Goal: Navigation & Orientation: Find specific page/section

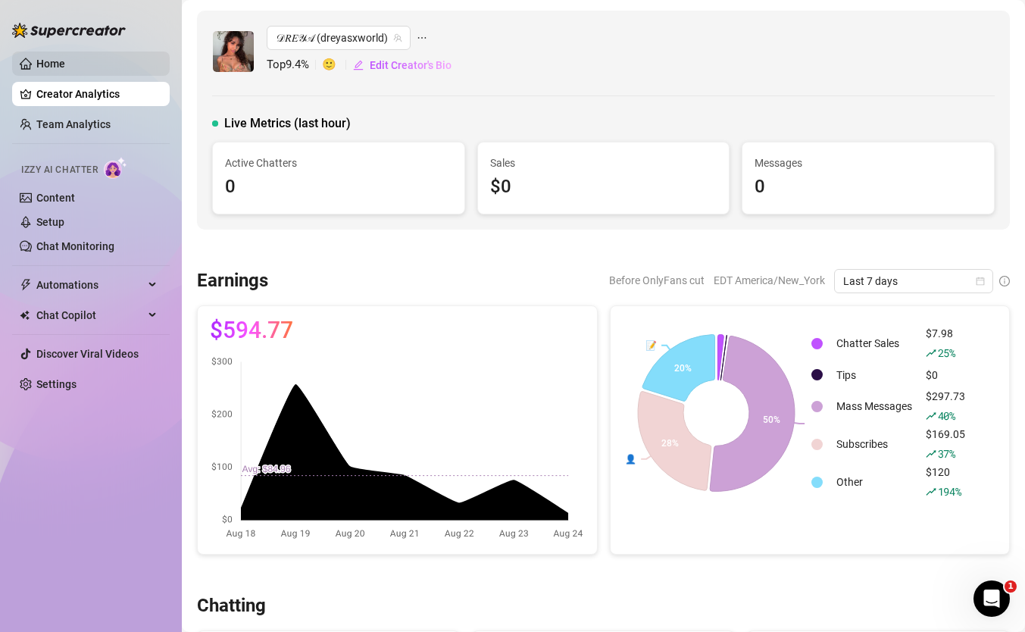
click at [61, 70] on link "Home" at bounding box center [50, 64] width 29 height 12
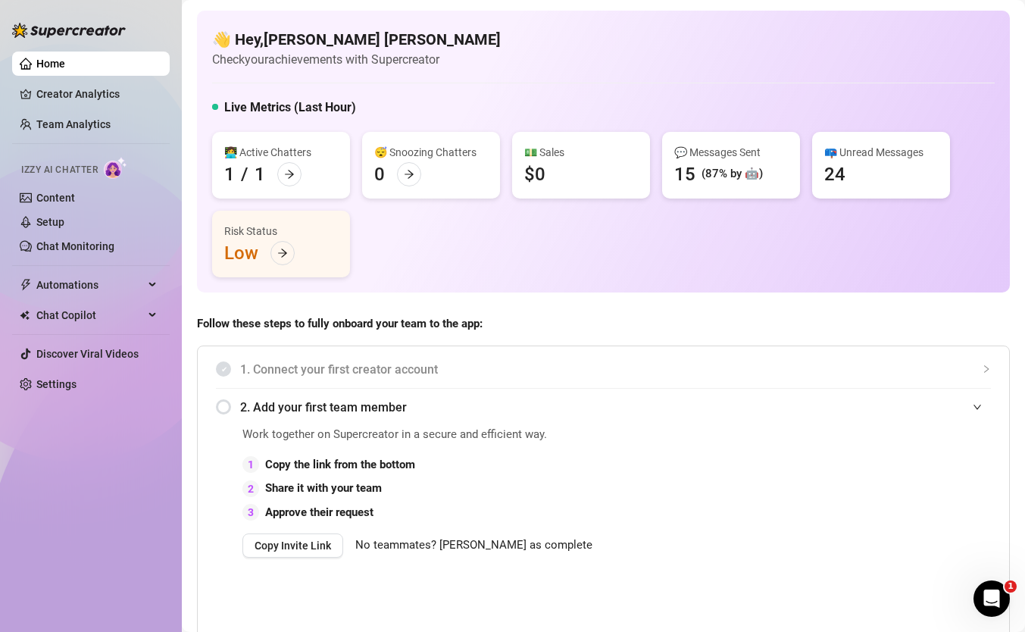
click at [731, 173] on div "(87% by 🤖)" at bounding box center [731, 174] width 61 height 18
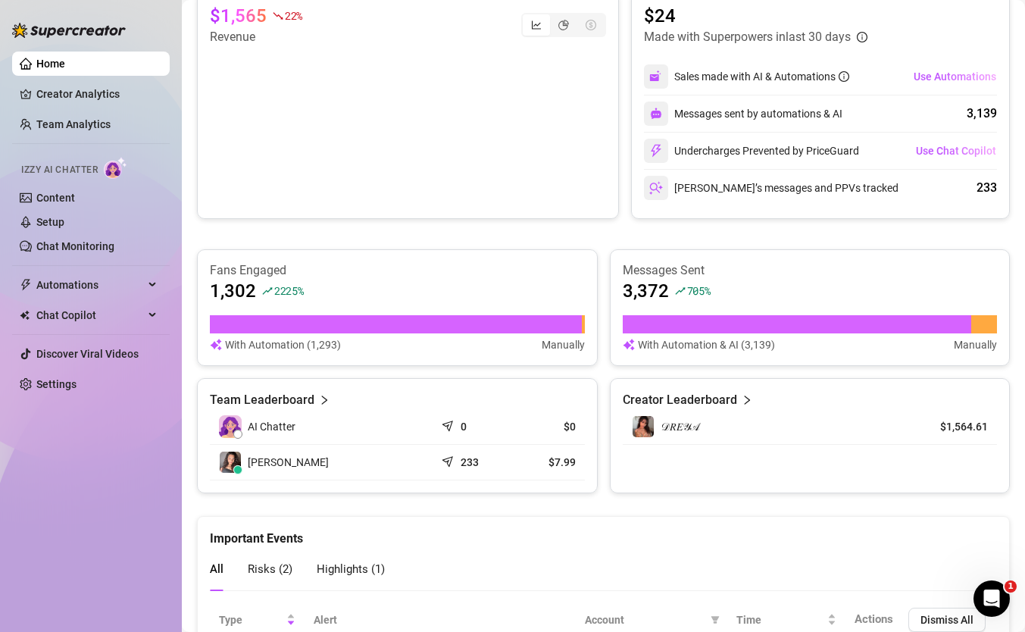
scroll to position [713, 0]
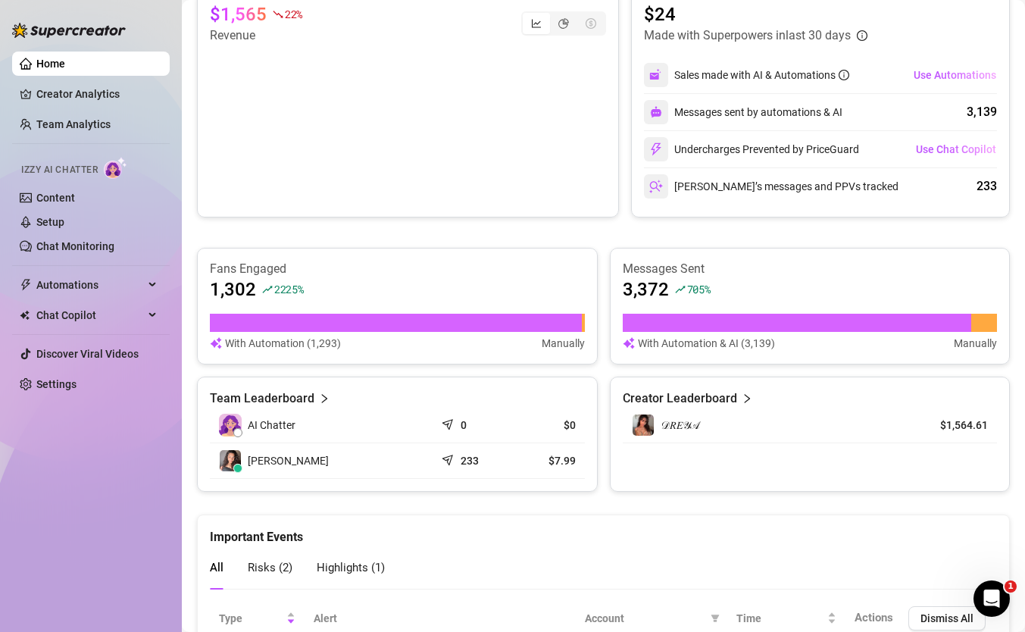
click at [730, 402] on article "Creator Leaderboard" at bounding box center [679, 398] width 114 height 18
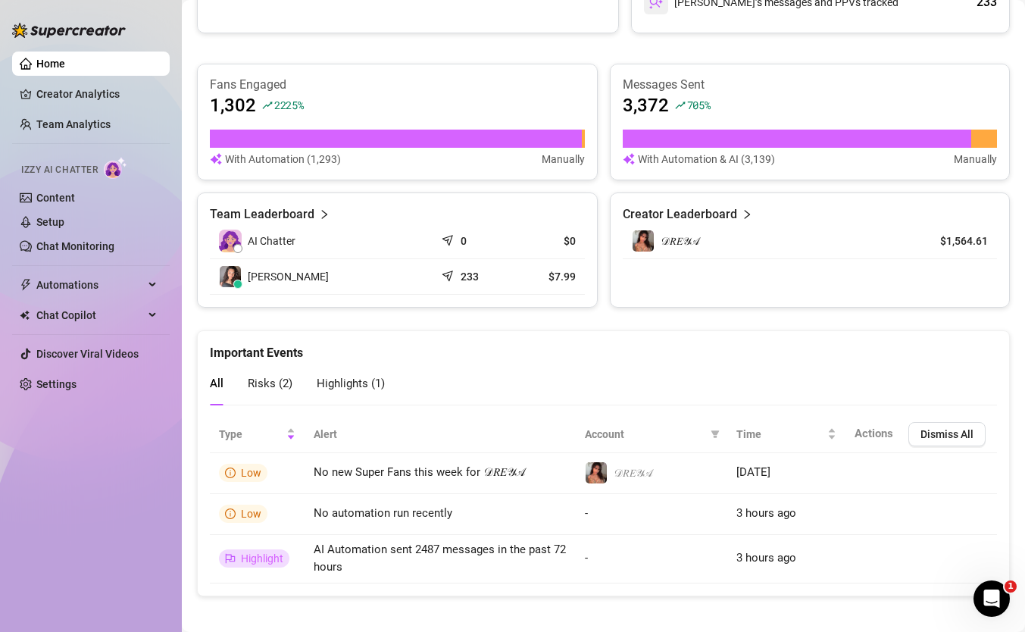
scroll to position [906, 0]
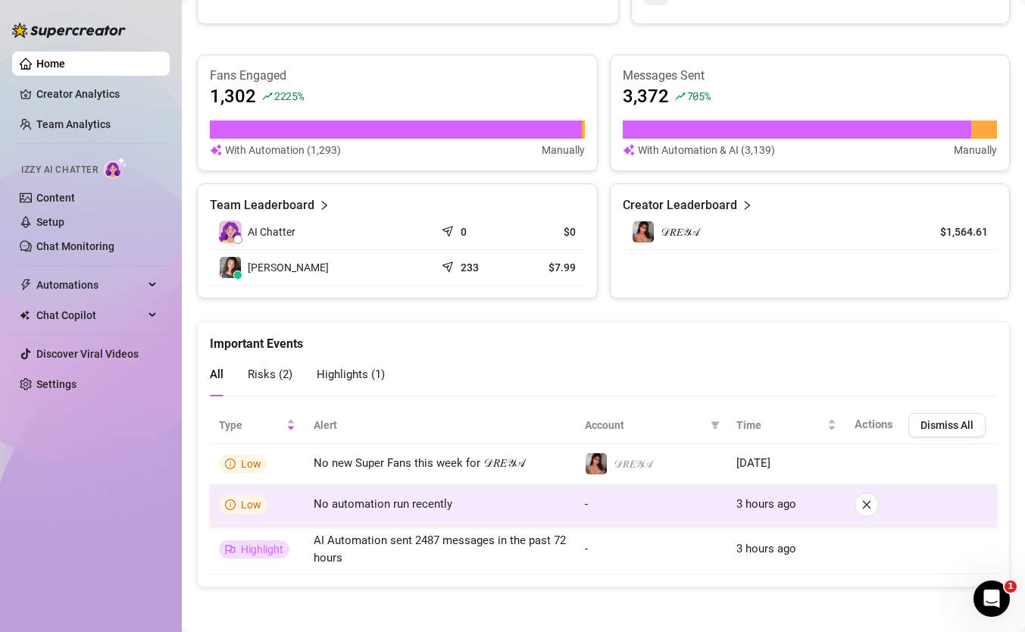
click at [410, 514] on td "No automation run recently" at bounding box center [439, 505] width 271 height 41
click at [654, 502] on td "-" at bounding box center [651, 505] width 151 height 41
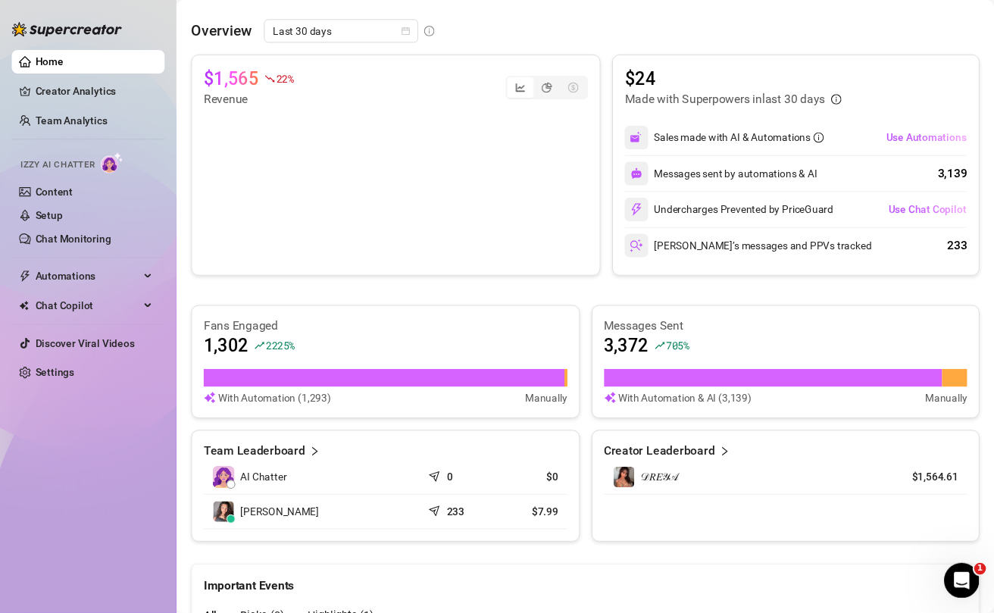
scroll to position [616, 0]
